Goal: Transaction & Acquisition: Purchase product/service

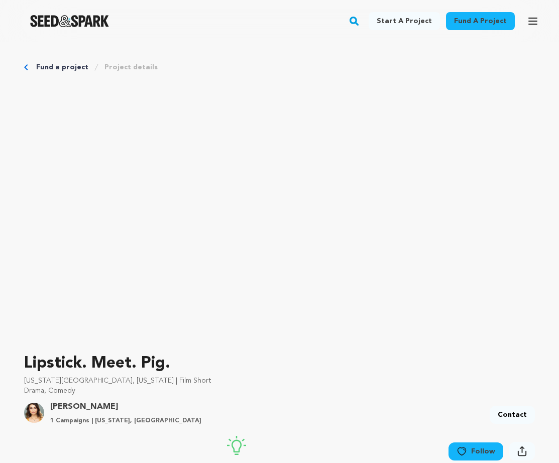
click at [80, 27] on img "Seed&Spark Homepage" at bounding box center [69, 21] width 79 height 12
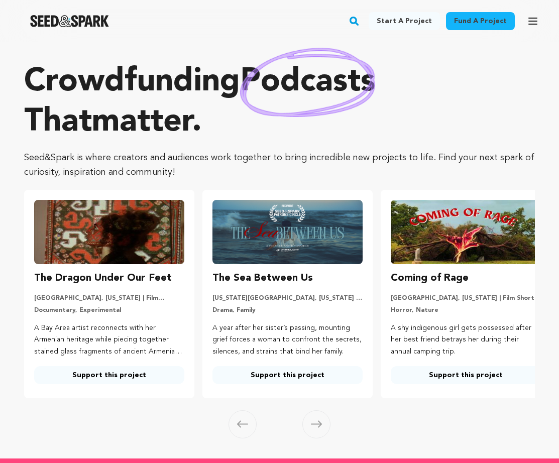
click at [135, 90] on p "Crowdfunding podcasts that matter ." at bounding box center [279, 102] width 511 height 80
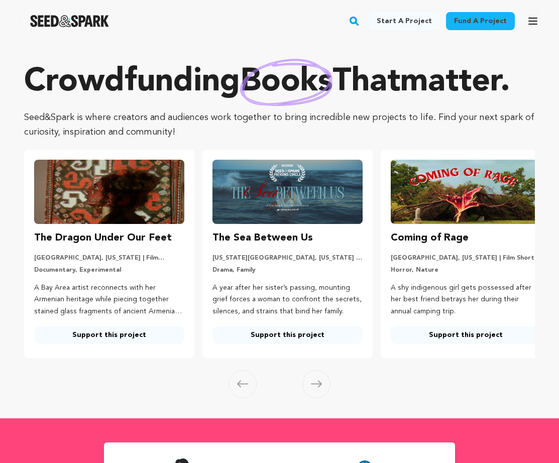
click at [212, 140] on div "Crowdfunding books that matter . Seed&Spark is where creators and audiences wor…" at bounding box center [279, 100] width 511 height 77
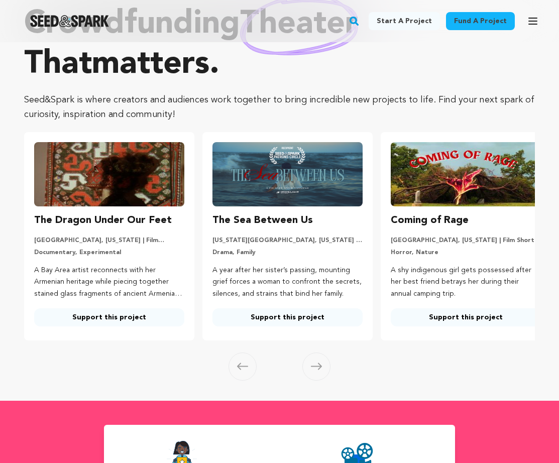
scroll to position [64, 0]
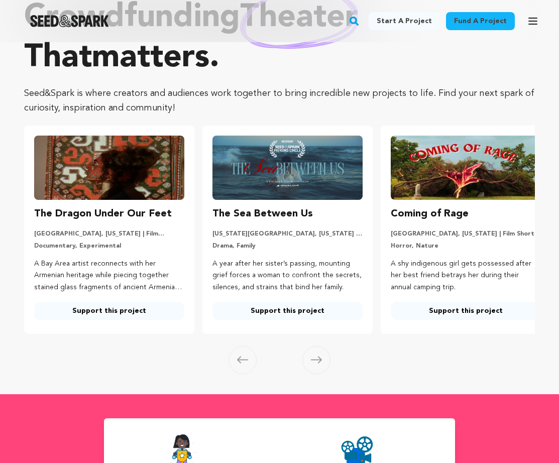
click at [273, 312] on link "Support this project" at bounding box center [287, 311] width 150 height 18
click at [109, 307] on link "Support this project" at bounding box center [109, 311] width 150 height 18
click at [465, 307] on link "Support this project" at bounding box center [466, 311] width 150 height 18
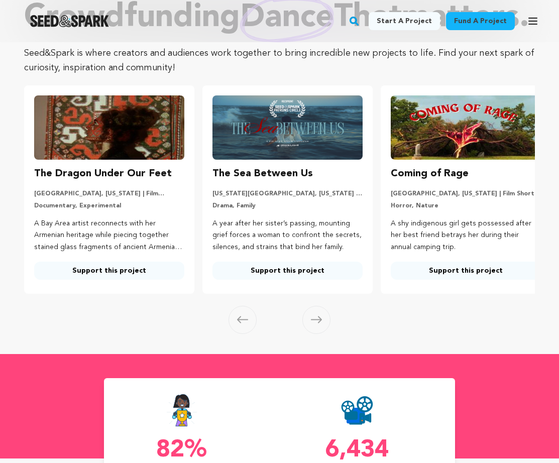
click at [323, 334] on span at bounding box center [316, 320] width 28 height 28
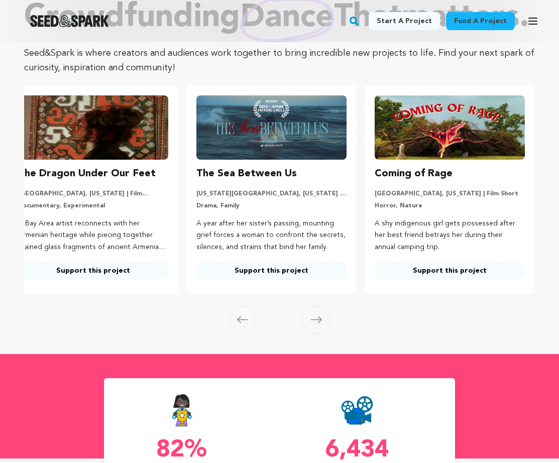
click at [314, 323] on icon at bounding box center [316, 320] width 11 height 8
click at [241, 323] on icon at bounding box center [242, 319] width 11 height 7
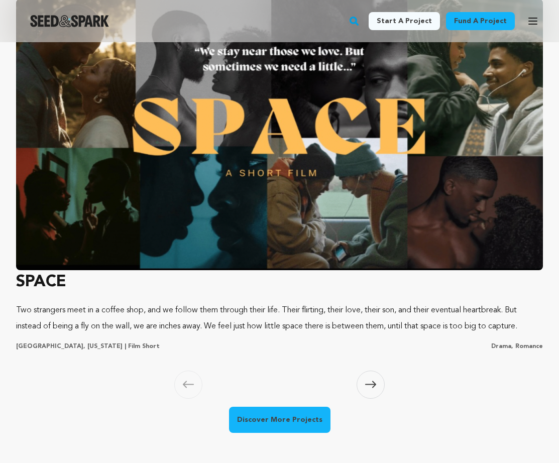
scroll to position [965, 0]
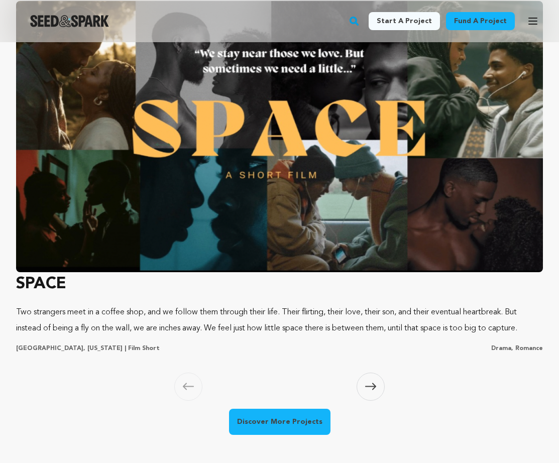
click at [365, 390] on icon at bounding box center [370, 387] width 11 height 8
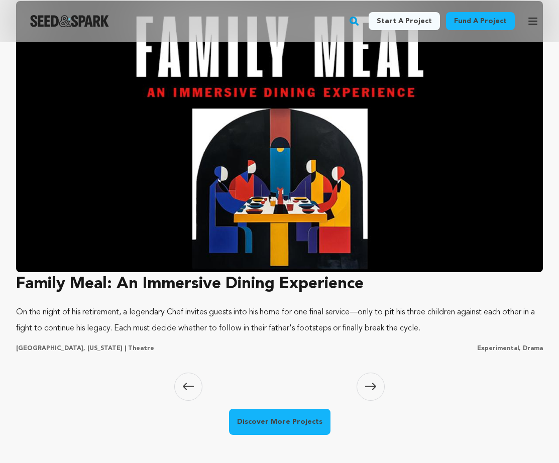
click at [189, 401] on span at bounding box center [188, 387] width 28 height 28
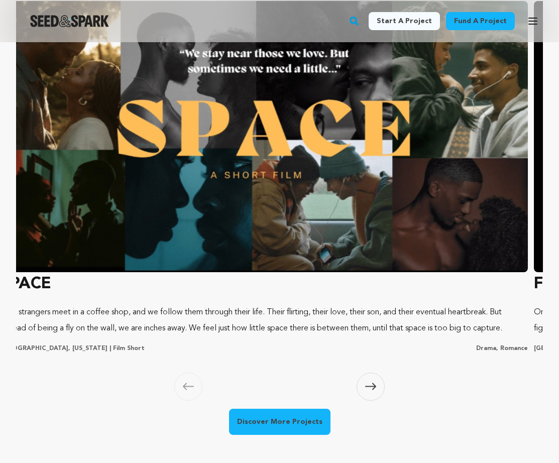
scroll to position [0, 0]
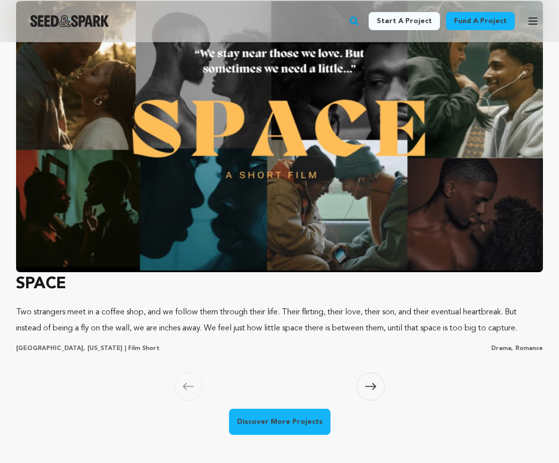
click at [170, 272] on img at bounding box center [279, 136] width 527 height 271
click at [379, 401] on span at bounding box center [371, 387] width 28 height 28
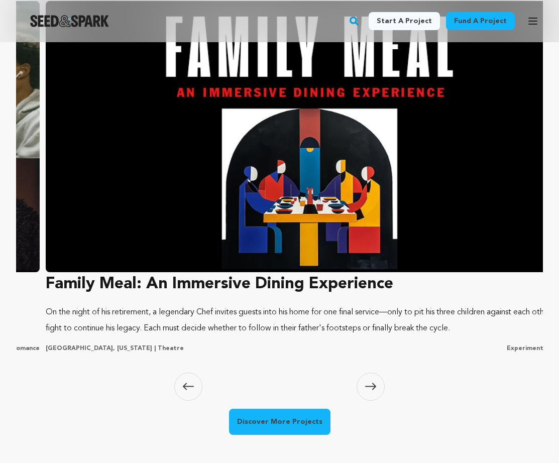
scroll to position [0, 533]
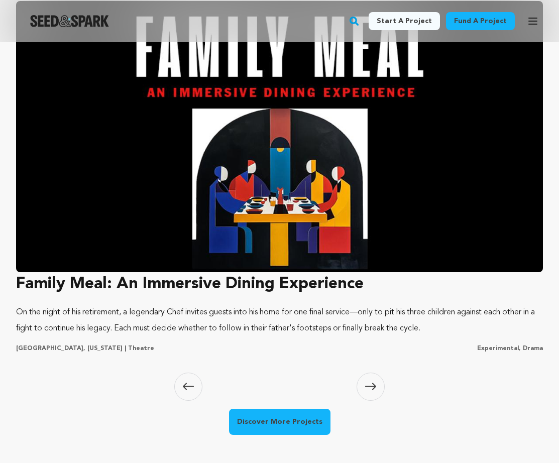
click at [224, 239] on img at bounding box center [279, 136] width 527 height 271
click at [377, 401] on span at bounding box center [371, 387] width 28 height 28
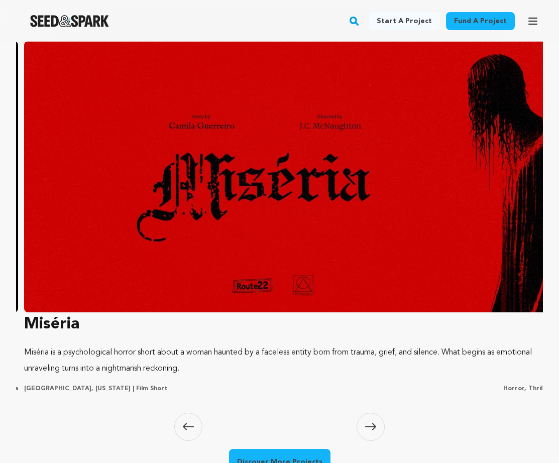
scroll to position [0, 1066]
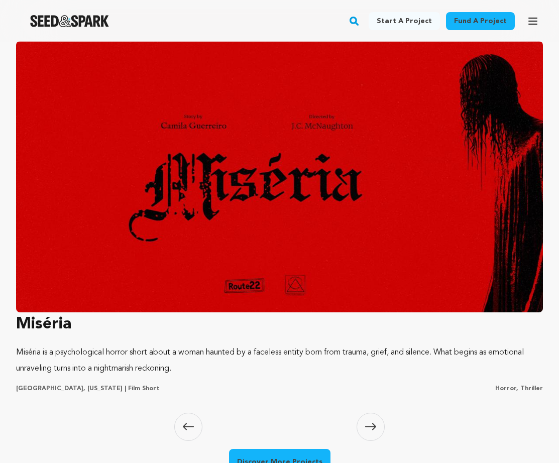
click at [239, 254] on img at bounding box center [279, 176] width 527 height 271
click at [366, 423] on icon at bounding box center [370, 427] width 11 height 8
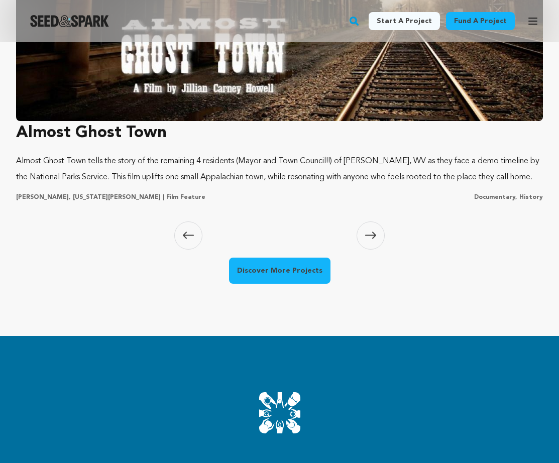
scroll to position [1024, 0]
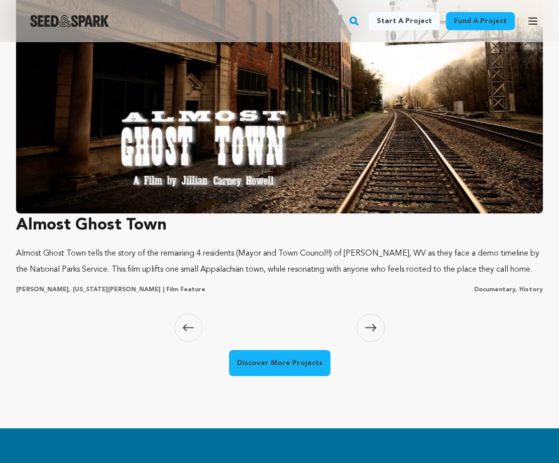
click at [323, 204] on img at bounding box center [279, 77] width 527 height 271
click at [370, 332] on icon at bounding box center [370, 327] width 11 height 7
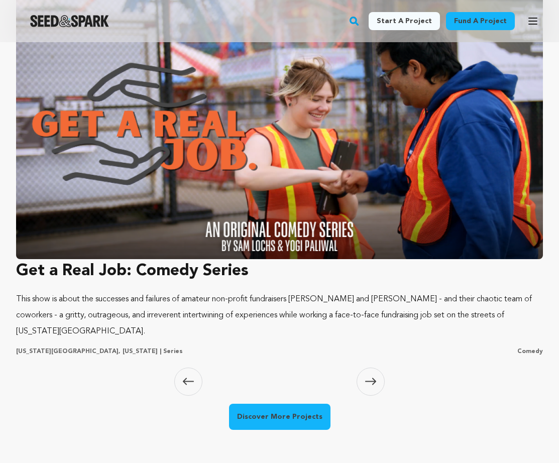
scroll to position [960, 0]
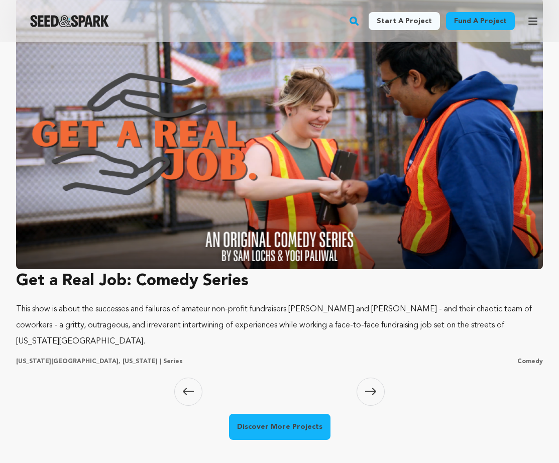
click at [335, 246] on img at bounding box center [279, 133] width 527 height 271
click at [365, 406] on span at bounding box center [371, 392] width 28 height 28
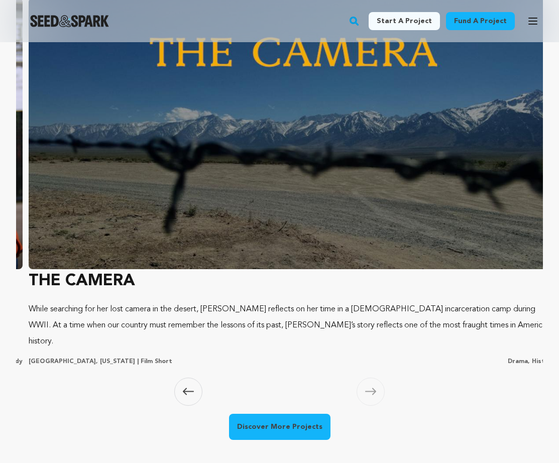
scroll to position [0, 2665]
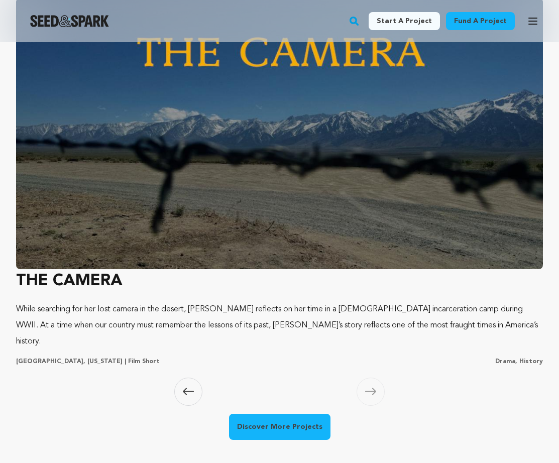
click at [290, 224] on img at bounding box center [279, 133] width 527 height 271
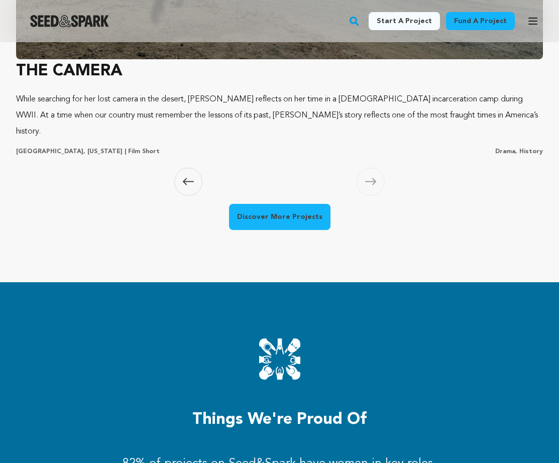
click at [377, 196] on span at bounding box center [371, 182] width 28 height 28
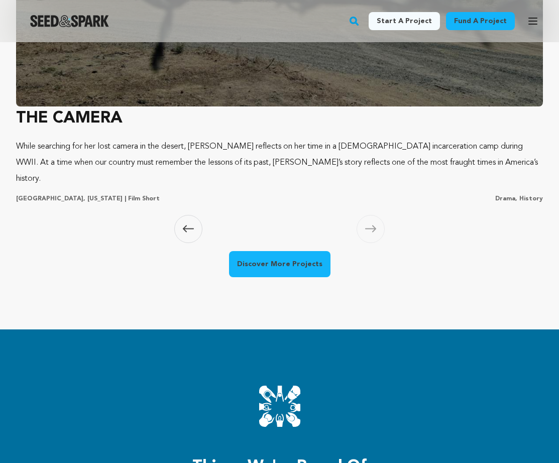
scroll to position [1114, 0]
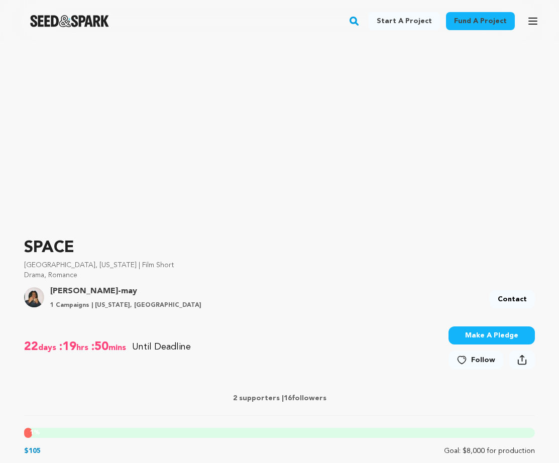
scroll to position [46, 0]
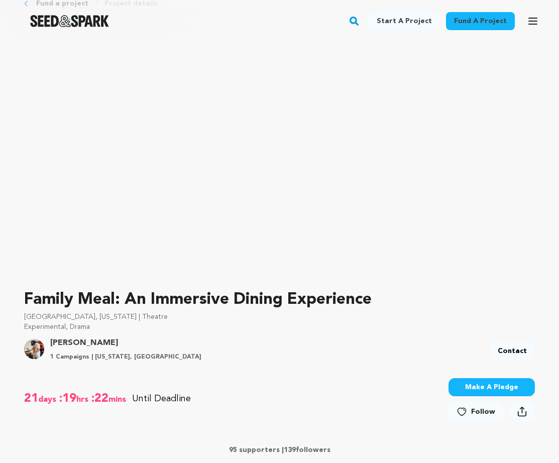
scroll to position [64, 0]
